Goal: Task Accomplishment & Management: Manage account settings

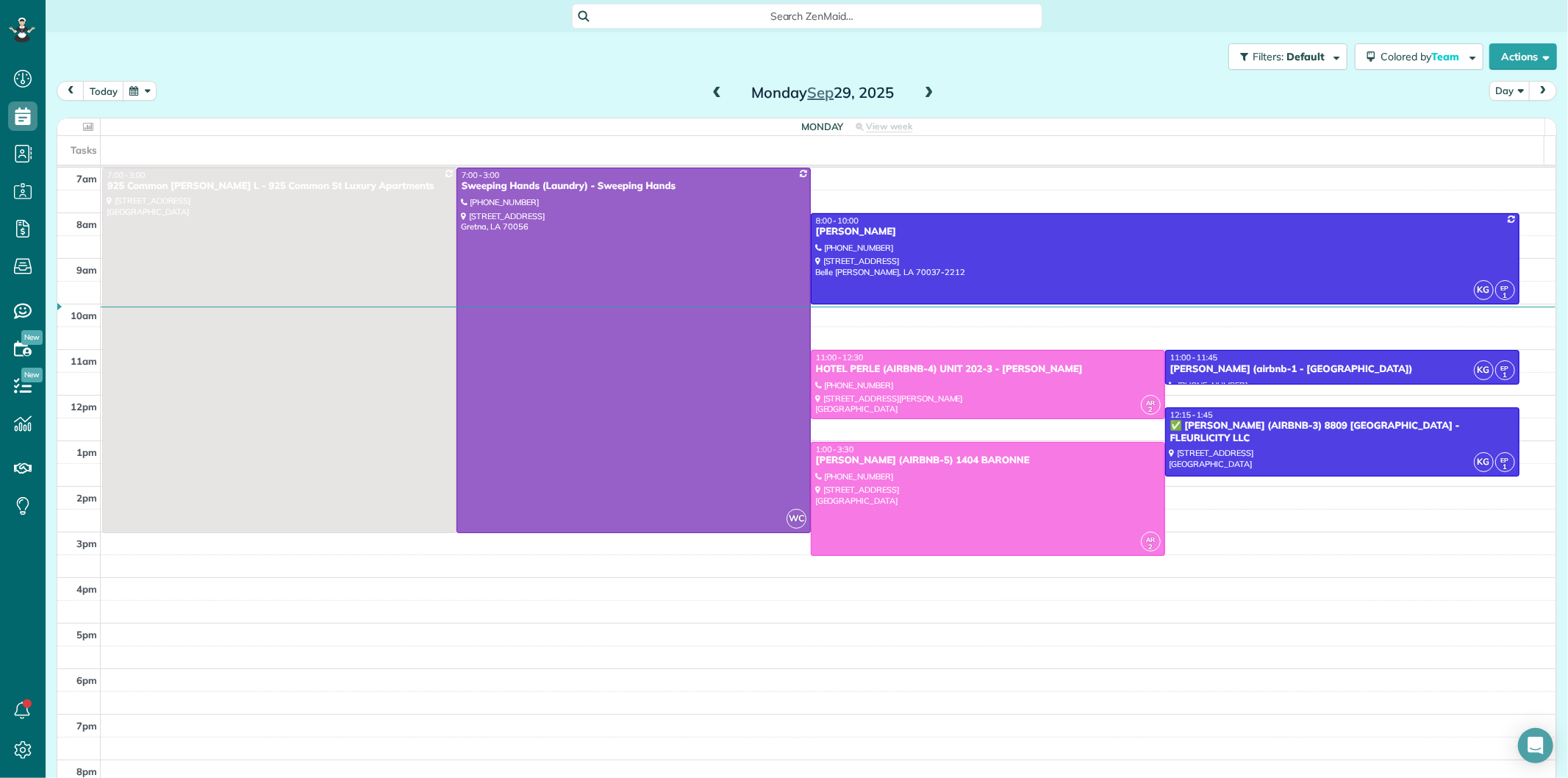
scroll to position [6, 6]
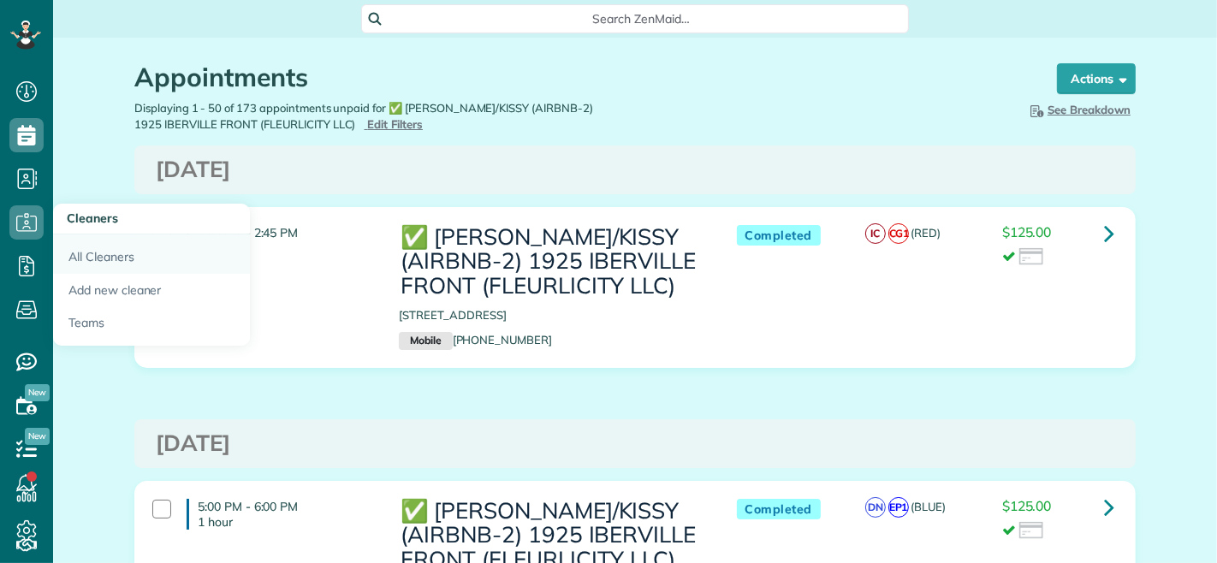
scroll to position [7, 7]
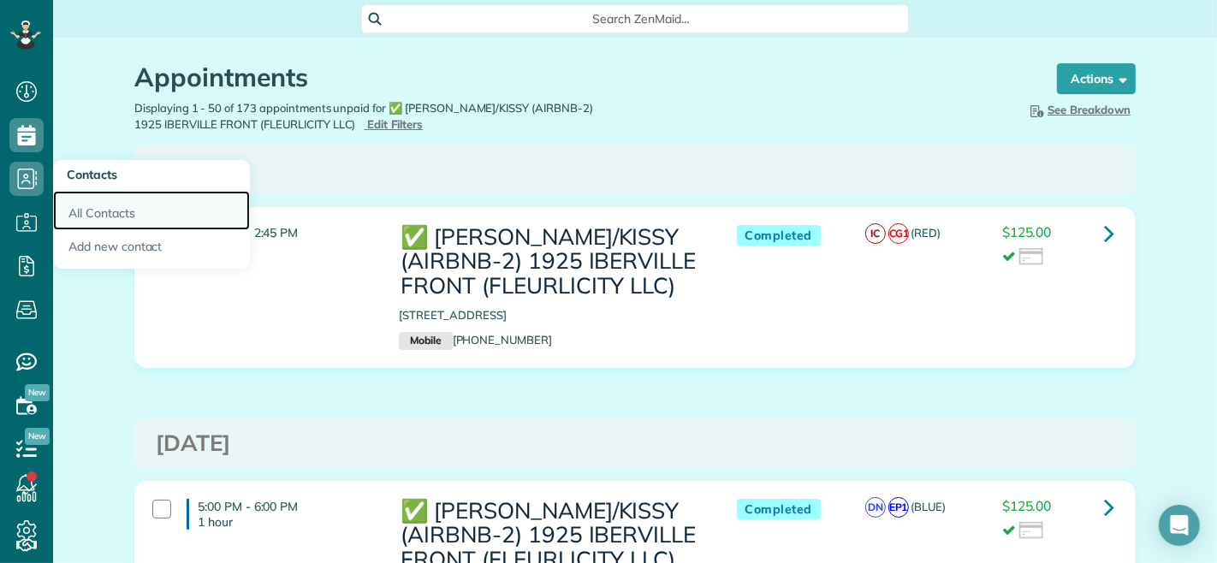
click at [86, 207] on link "All Contacts" at bounding box center [151, 210] width 197 height 39
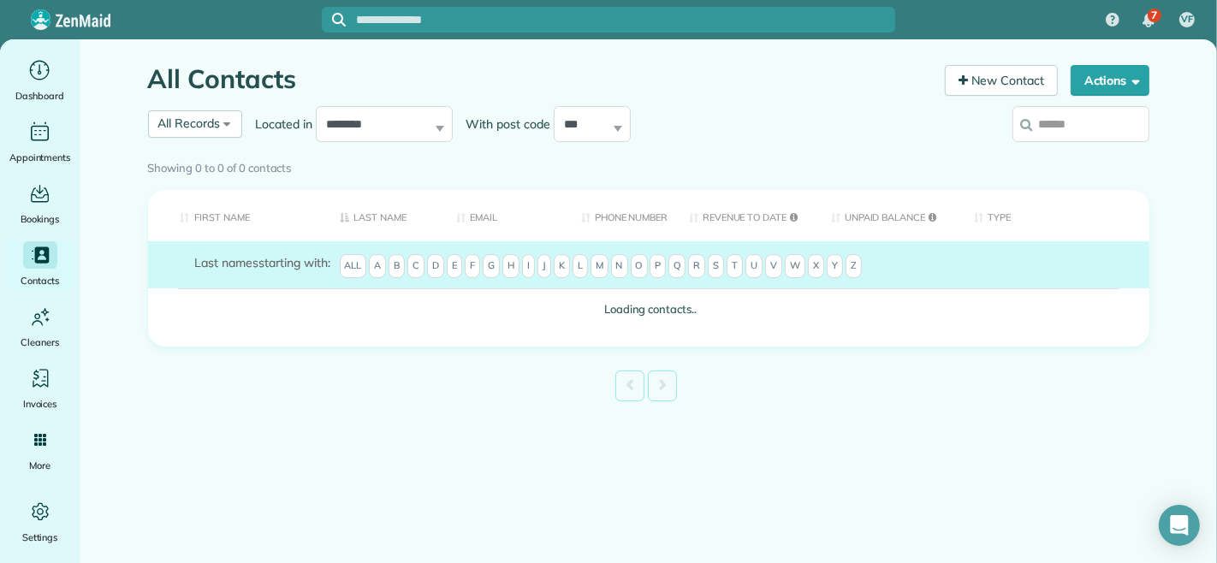
click at [1078, 153] on div "Showing 0 to 0 of 0 contacts" at bounding box center [648, 165] width 1001 height 24
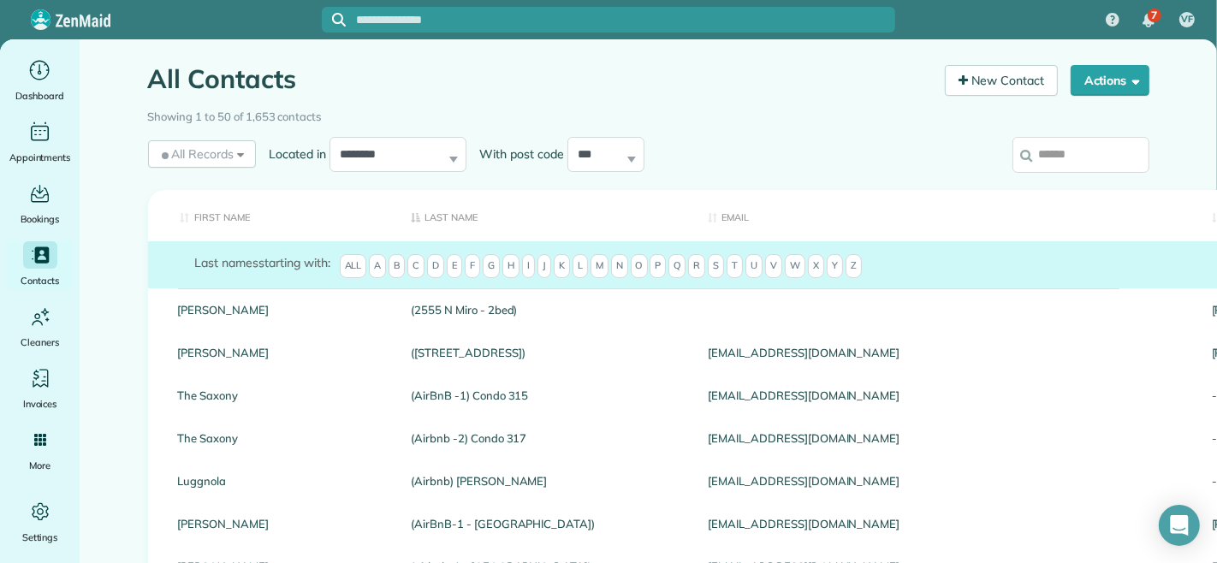
click at [1065, 154] on input "search" at bounding box center [1080, 155] width 137 height 36
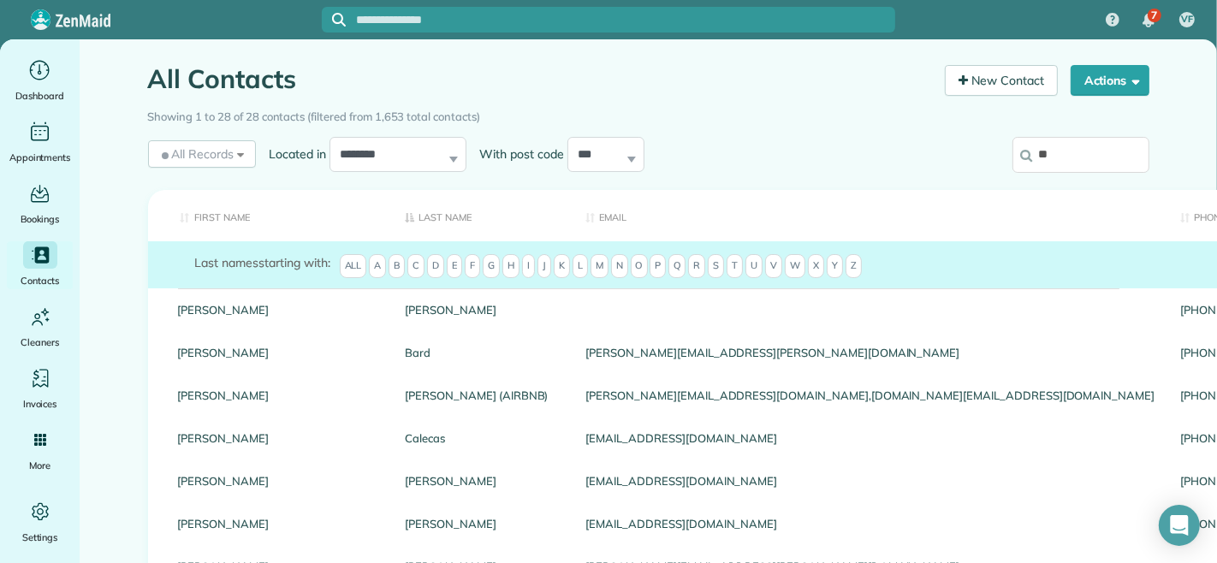
type input "*"
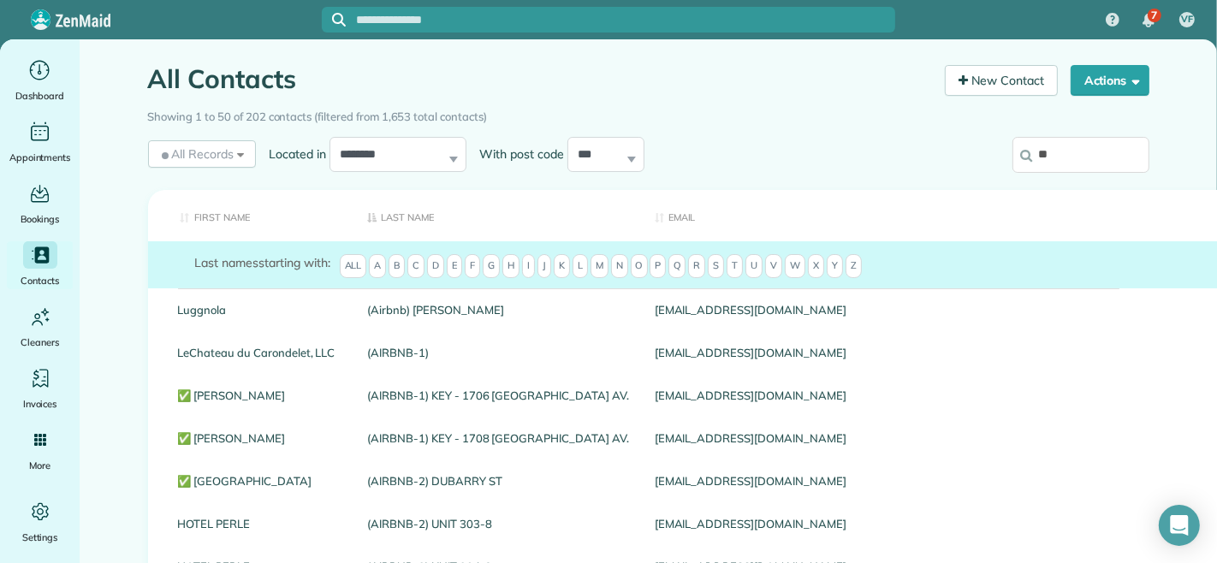
type input "*"
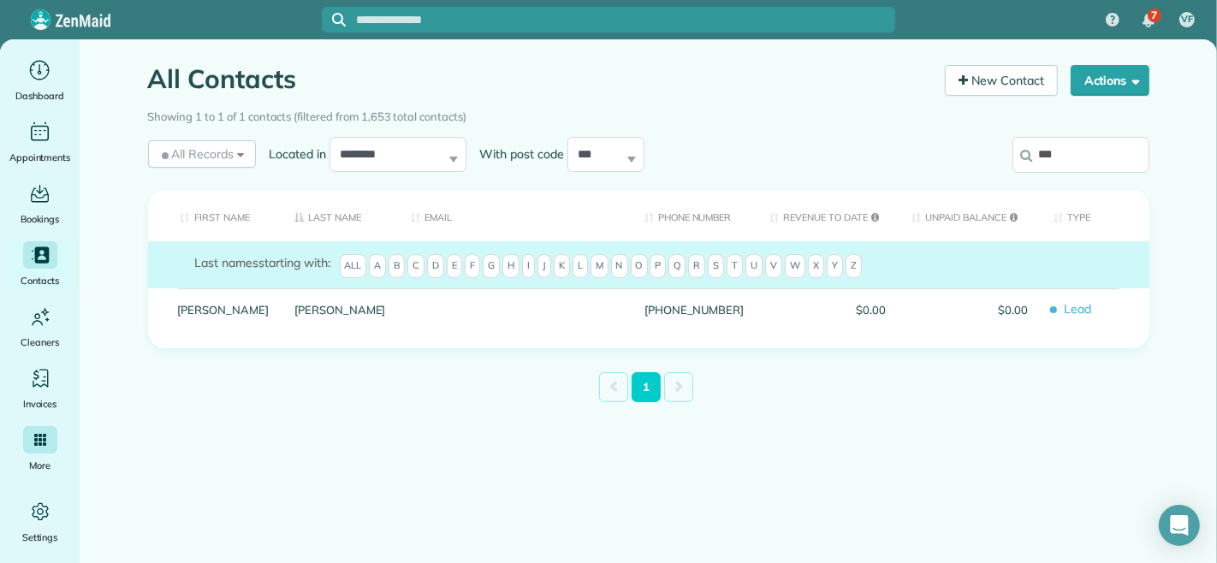
type input "***"
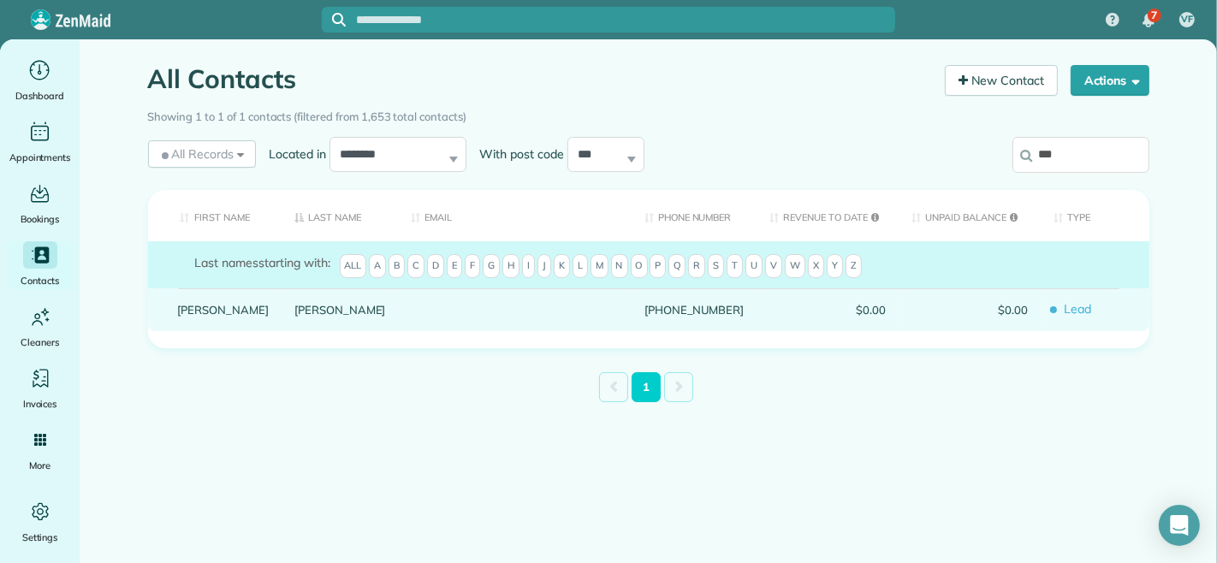
click at [294, 316] on link "Chatman" at bounding box center [340, 310] width 92 height 12
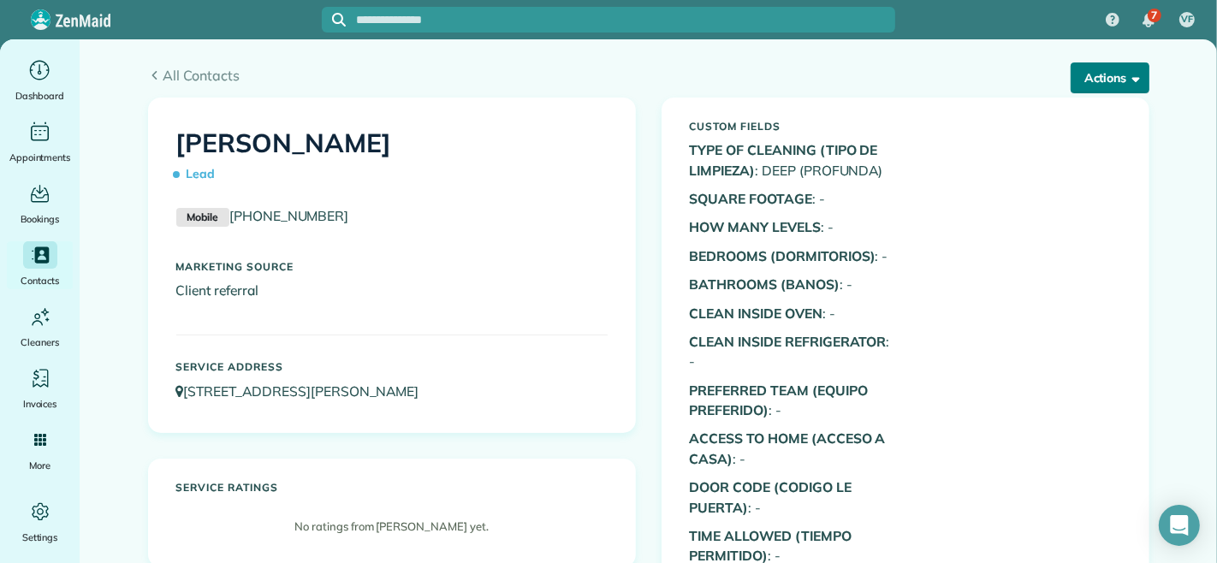
click at [1108, 74] on button "Actions" at bounding box center [1109, 77] width 79 height 31
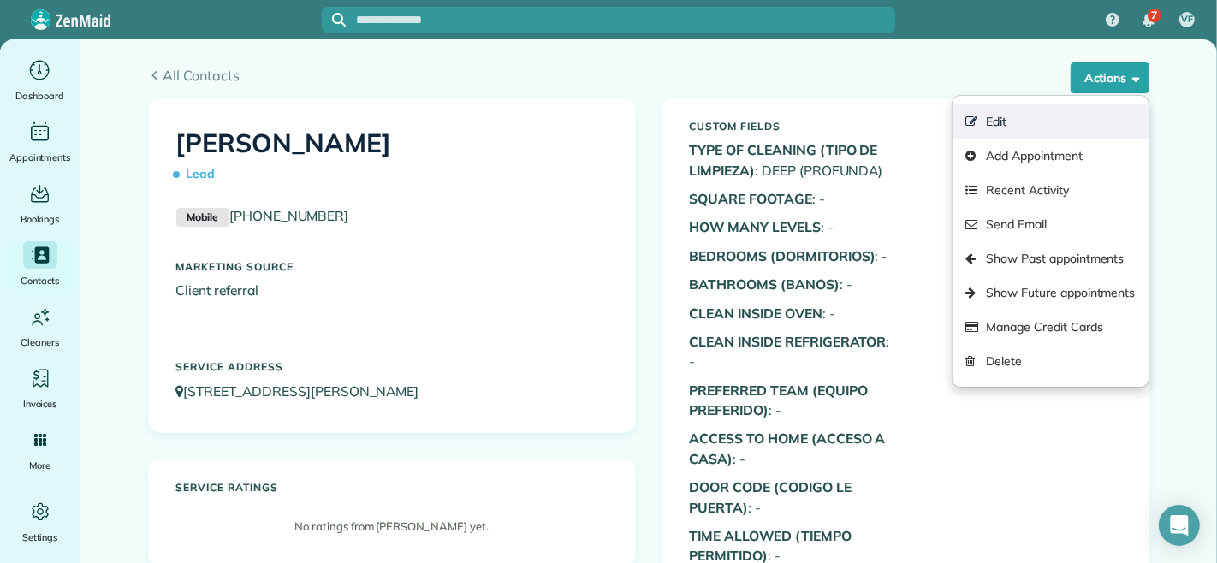
click at [1019, 112] on link "Edit" at bounding box center [1049, 121] width 195 height 34
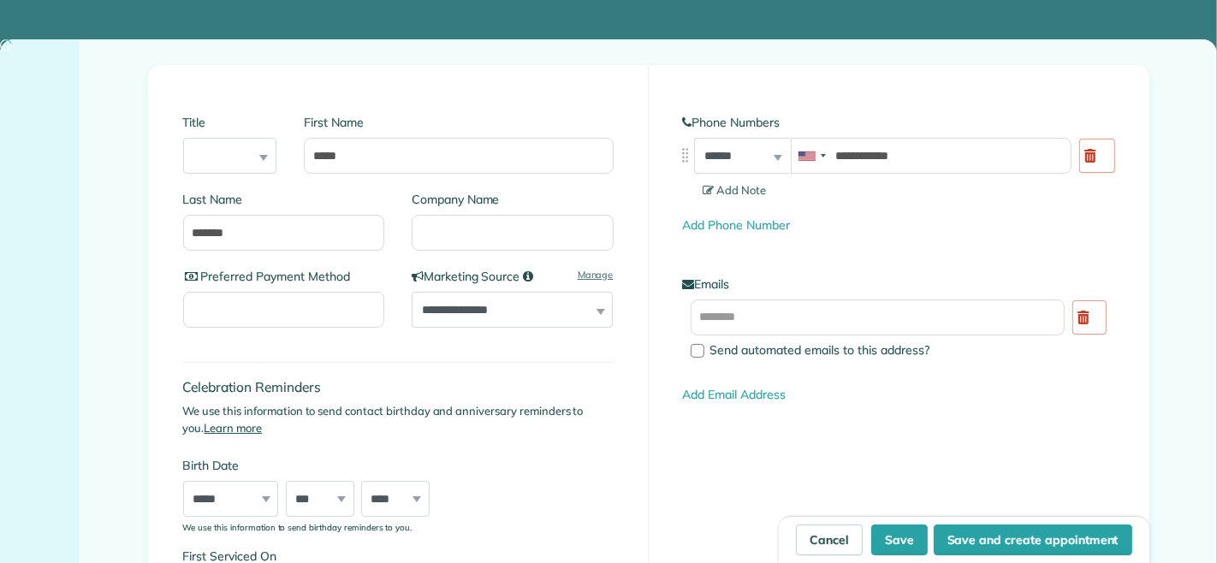
type input "**********"
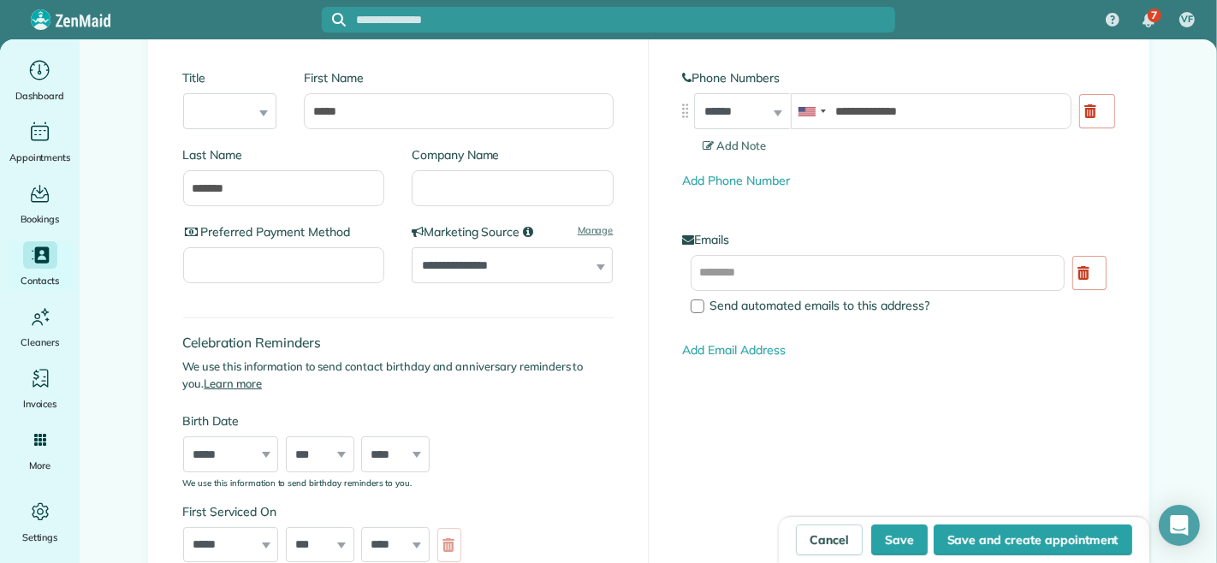
scroll to position [95, 0]
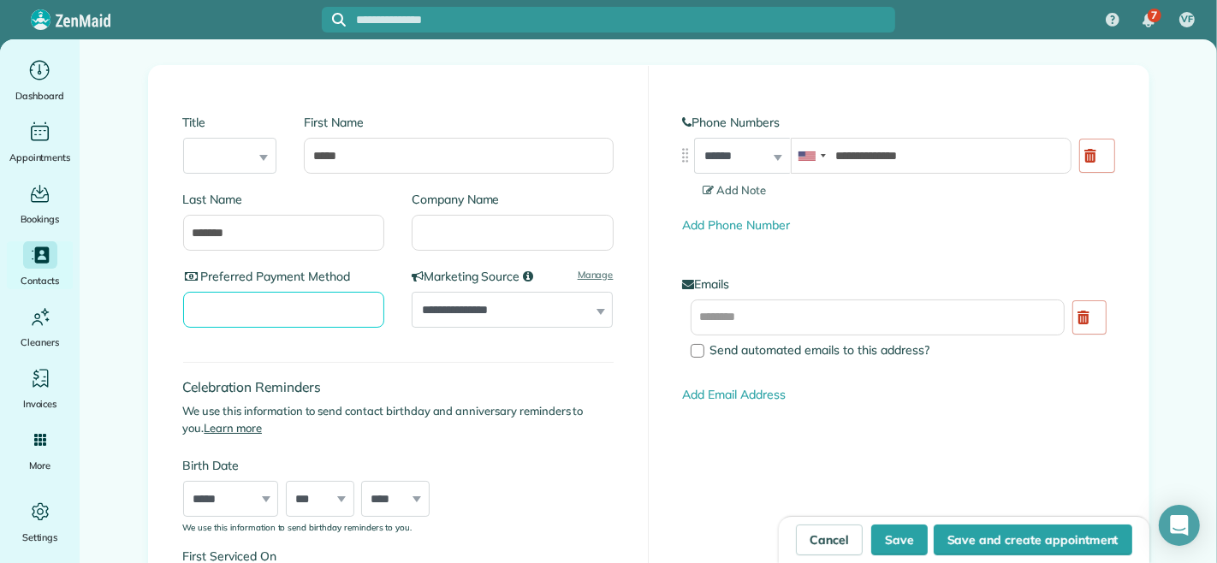
click at [334, 310] on input "Preferred Payment Method" at bounding box center [284, 310] width 202 height 36
click at [385, 353] on div "Celebration Reminders We use this information to send contact birthday and anni…" at bounding box center [398, 439] width 430 height 189
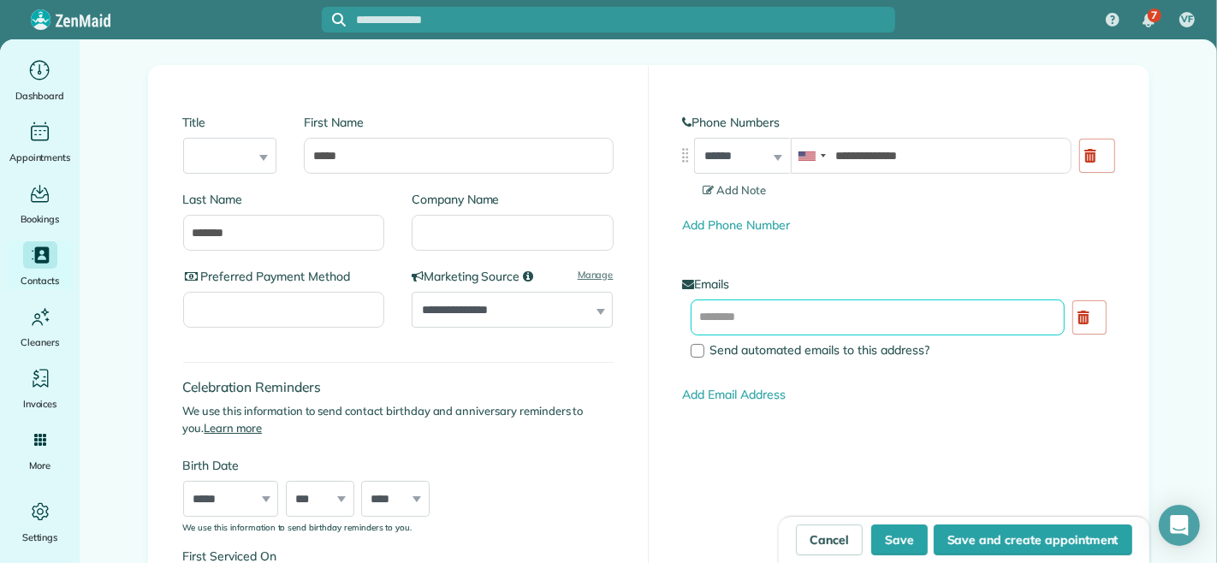
click at [755, 313] on input "text" at bounding box center [878, 317] width 375 height 36
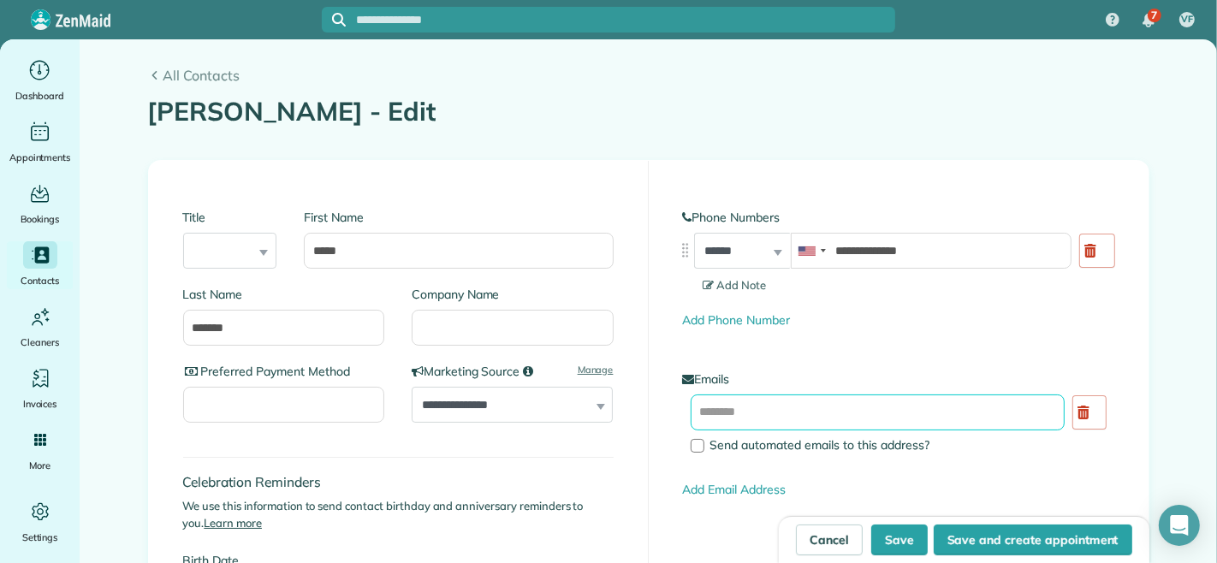
click at [747, 421] on input "text" at bounding box center [878, 412] width 375 height 36
click at [827, 542] on link "Cancel" at bounding box center [829, 540] width 67 height 31
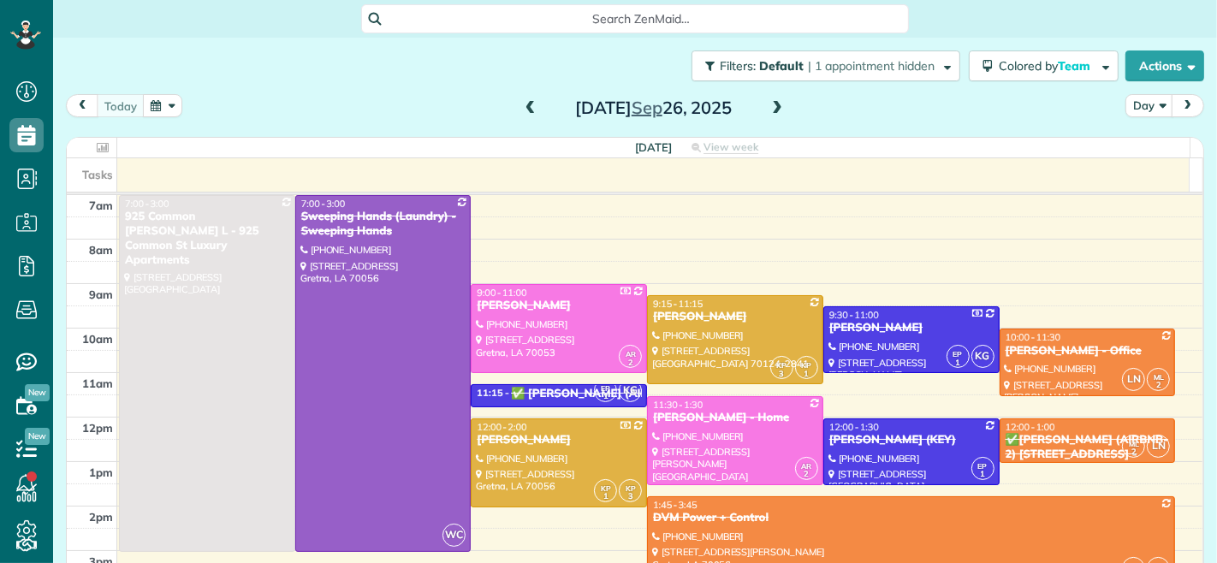
scroll to position [7, 7]
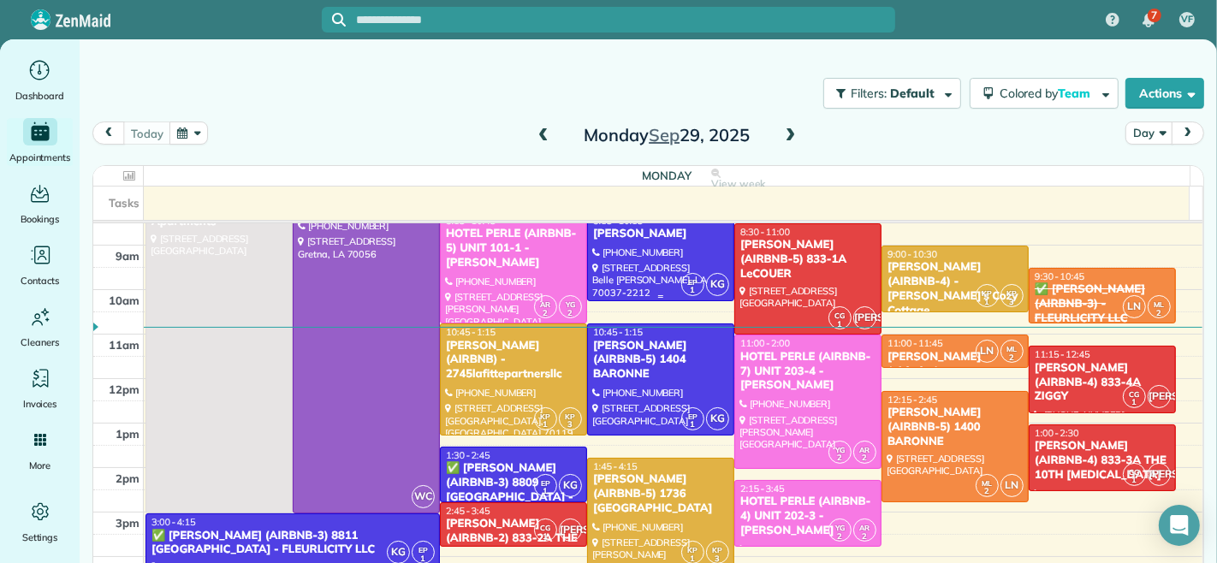
scroll to position [95, 0]
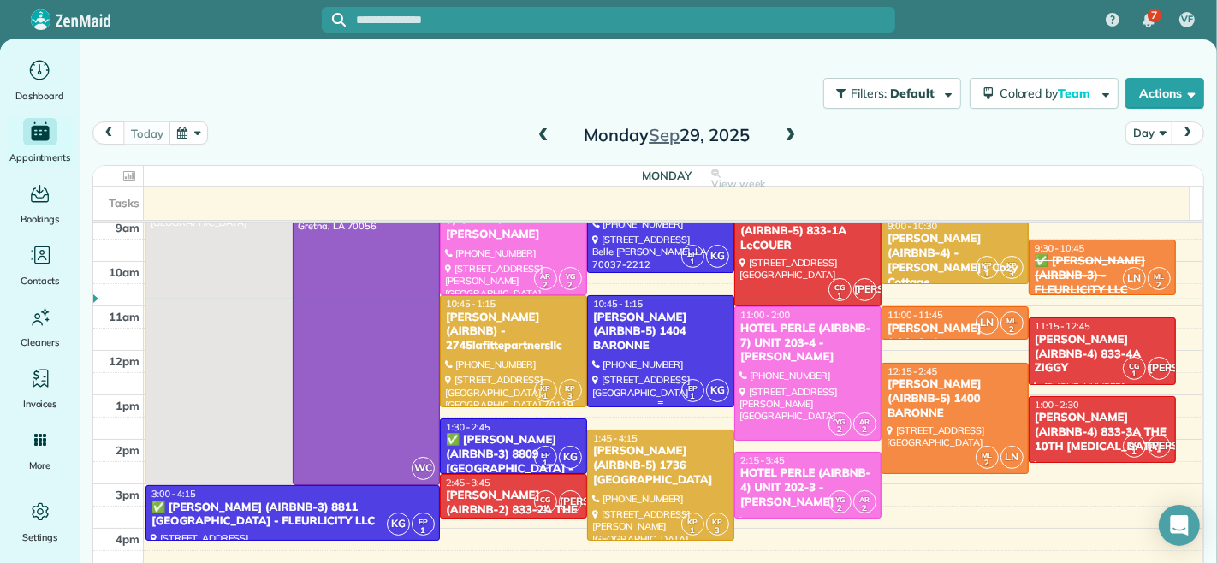
click at [632, 321] on div "[PERSON_NAME] (AIRBNB-5) 1404 BARONNE" at bounding box center [660, 333] width 137 height 44
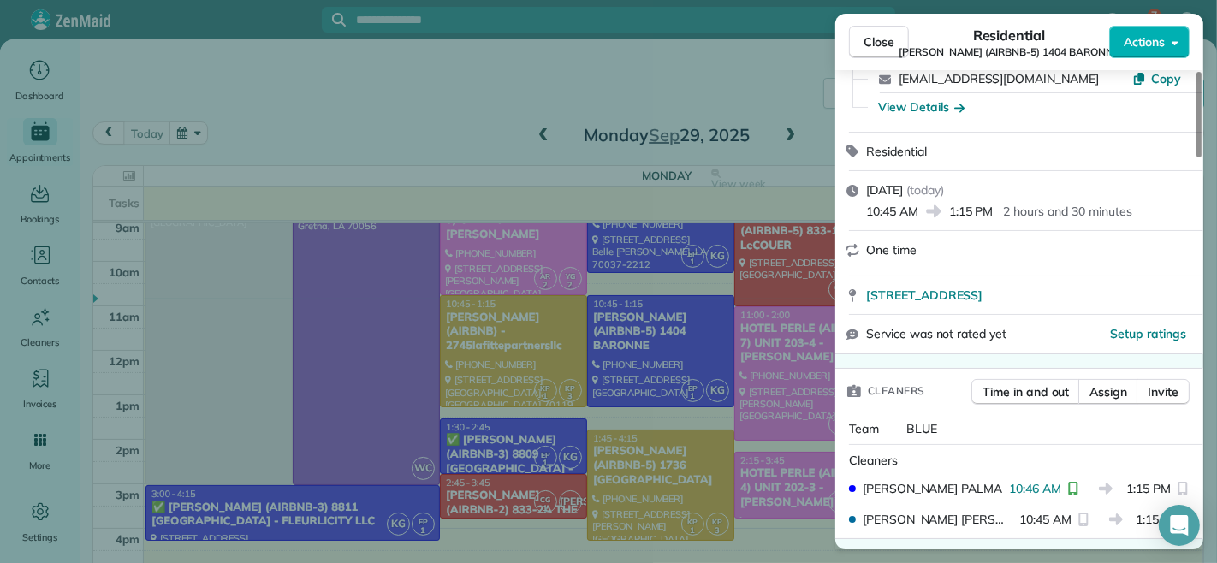
scroll to position [475, 0]
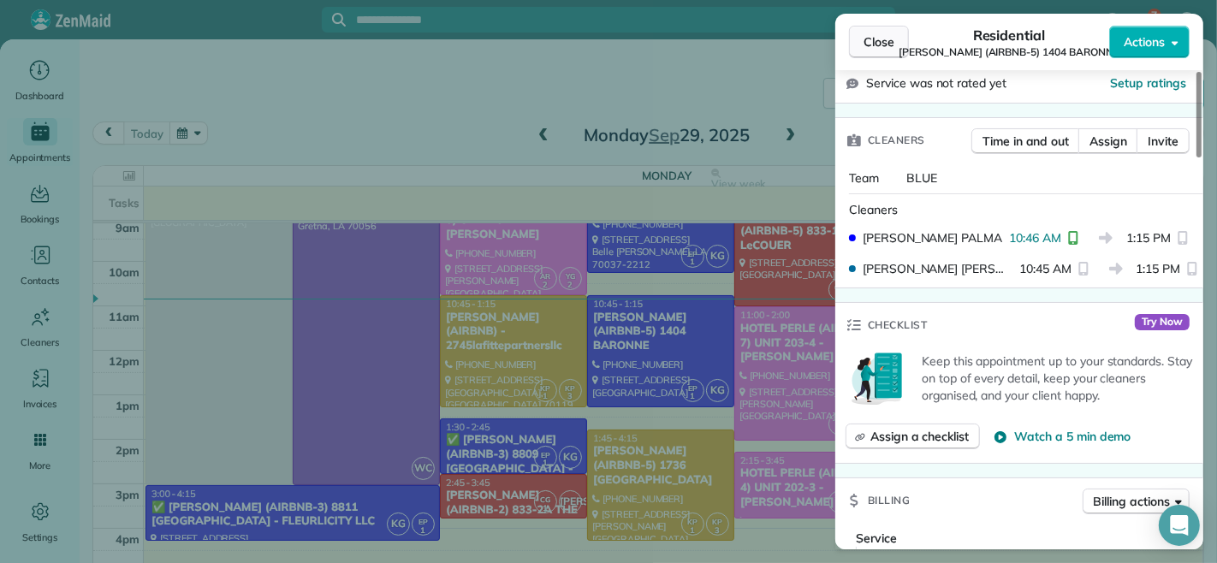
click at [871, 45] on span "Close" at bounding box center [878, 41] width 31 height 17
